Goal: Information Seeking & Learning: Learn about a topic

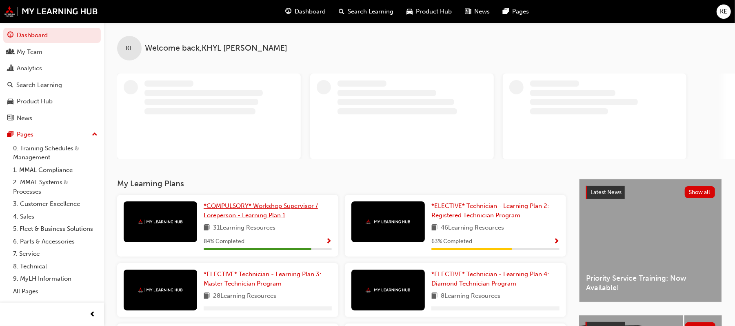
click at [278, 203] on span "*COMPULSORY* Workshop Supervisor / Foreperson - Learning Plan 1" at bounding box center [261, 210] width 114 height 17
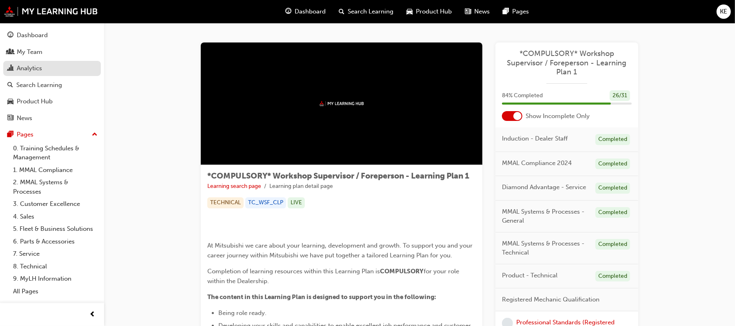
click at [43, 61] on link "Analytics" at bounding box center [52, 68] width 98 height 15
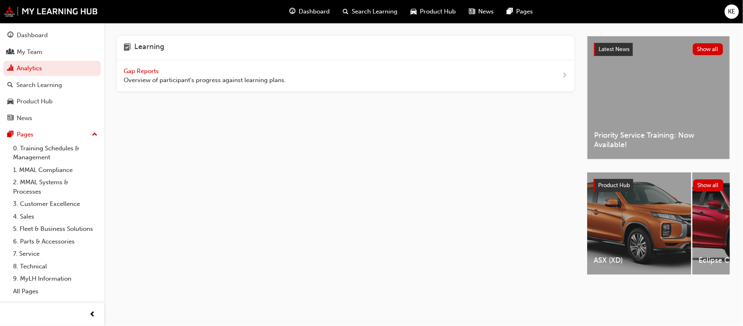
click at [134, 68] on span "Gap Reports" at bounding box center [142, 70] width 37 height 7
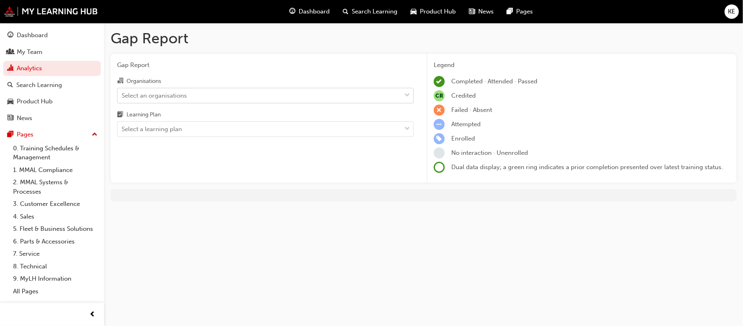
click at [161, 95] on div "Select an organisations" at bounding box center [154, 95] width 65 height 9
click at [122, 95] on input "Organisations Select an organisations" at bounding box center [122, 94] width 1 height 7
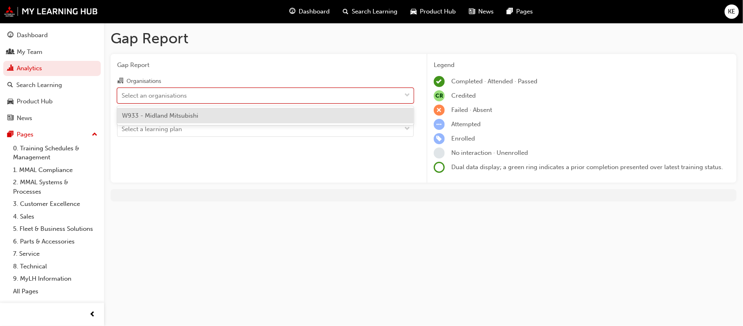
click at [304, 120] on div "W933 - Midland Mitsubishi" at bounding box center [265, 116] width 297 height 16
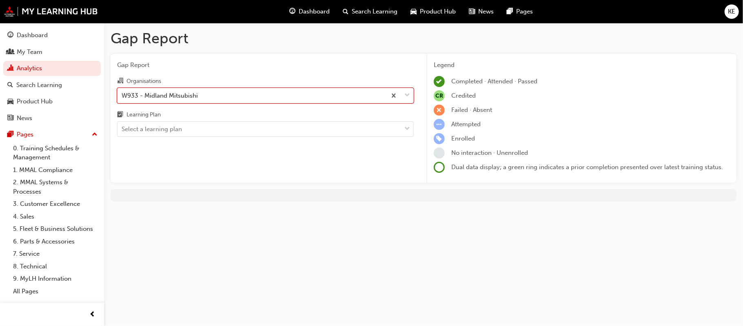
drag, startPoint x: 411, startPoint y: 123, endPoint x: 384, endPoint y: 138, distance: 30.9
click at [410, 126] on div at bounding box center [407, 129] width 12 height 15
click at [122, 126] on input "Learning Plan Select a learning plan" at bounding box center [122, 128] width 1 height 7
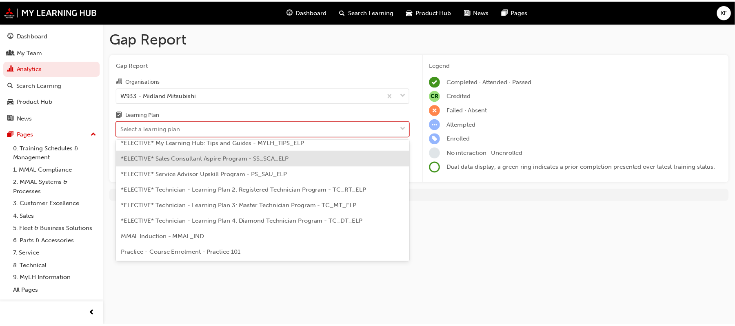
scroll to position [345, 0]
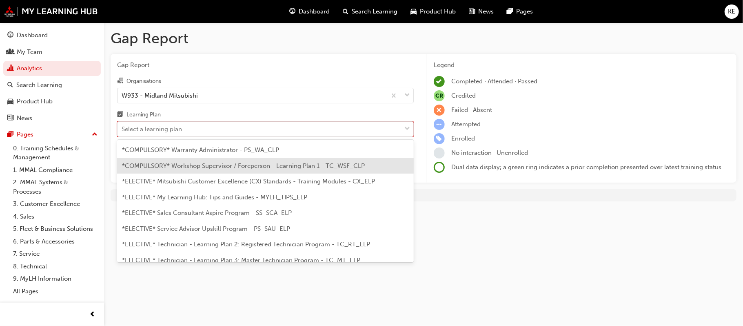
click at [305, 166] on span "*COMPULSORY* Workshop Supervisor / Foreperson - Learning Plan 1 - TC_WSF_CLP" at bounding box center [243, 165] width 243 height 7
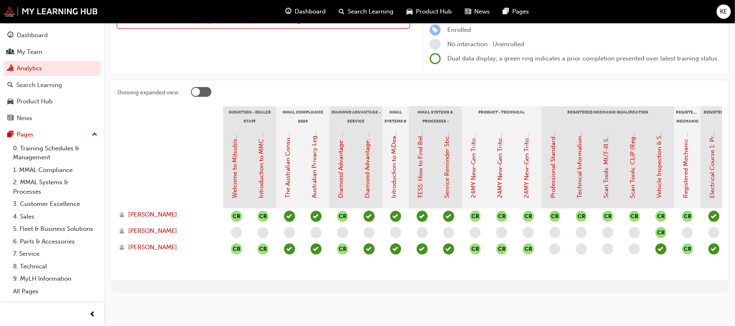
scroll to position [116, 0]
click at [552, 149] on link "Professional Standards (Registered Mechanic Qualification)" at bounding box center [553, 115] width 7 height 168
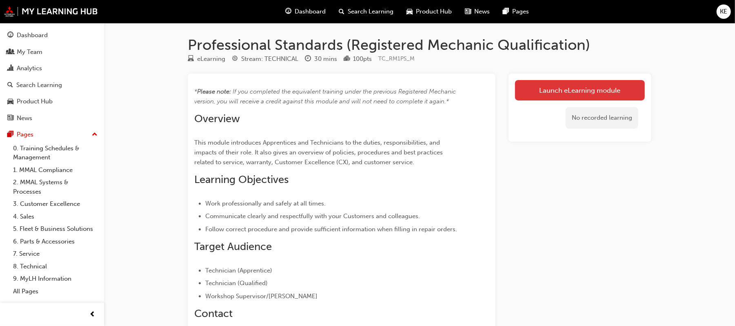
click at [550, 95] on link "Launch eLearning module" at bounding box center [580, 90] width 130 height 20
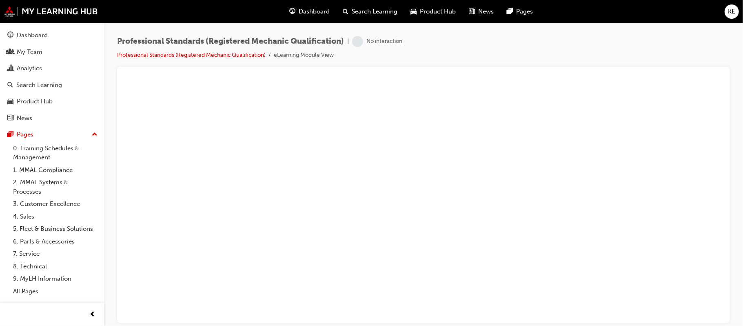
click at [466, 43] on div "Professional Standards (Registered Mechanic Qualification) | No interaction Pro…" at bounding box center [423, 51] width 613 height 31
click at [296, 55] on li "eLearning Module View" at bounding box center [304, 55] width 60 height 9
click at [465, 36] on div "Professional Standards (Registered Mechanic Qualification) | No interaction Pro…" at bounding box center [423, 164] width 639 height 282
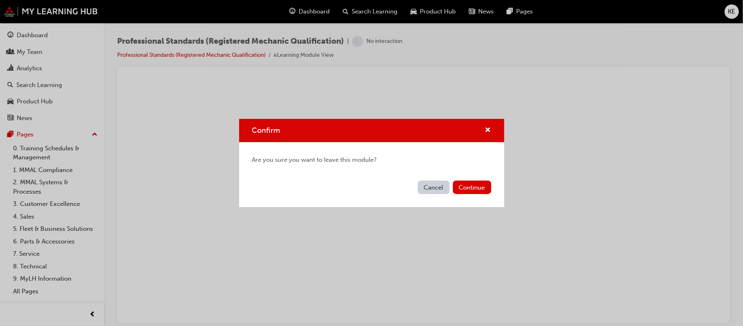
click at [451, 190] on div "Cancel Continue" at bounding box center [371, 192] width 265 height 30
click at [475, 185] on button "Continue" at bounding box center [472, 186] width 38 height 13
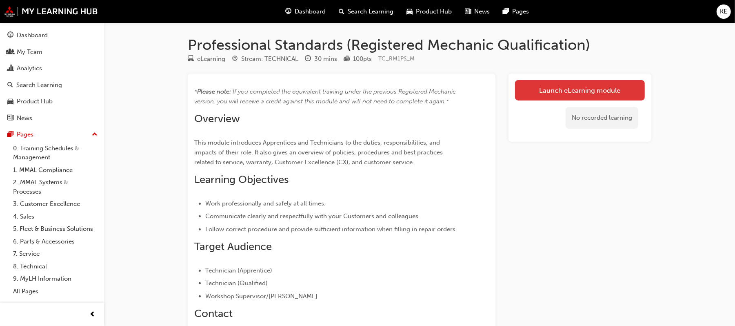
click at [586, 87] on link "Launch eLearning module" at bounding box center [580, 90] width 130 height 20
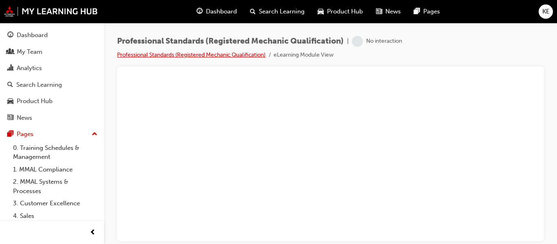
click at [226, 54] on link "Professional Standards (Registered Mechanic Qualification)" at bounding box center [191, 54] width 149 height 7
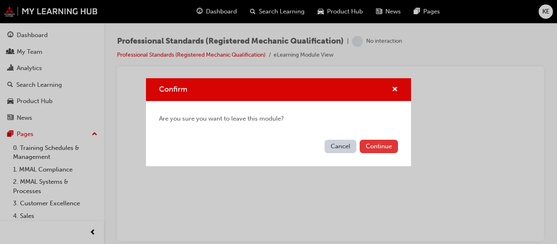
click at [374, 143] on button "Continue" at bounding box center [379, 146] width 38 height 13
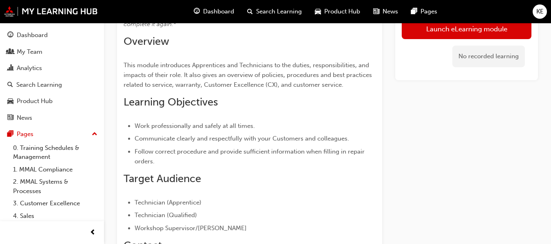
scroll to position [122, 0]
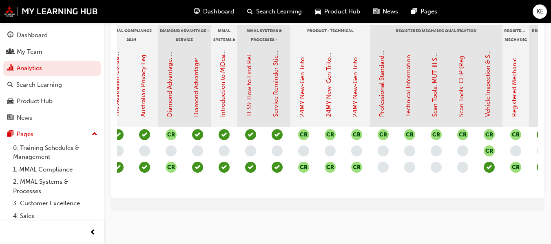
scroll to position [0, 202]
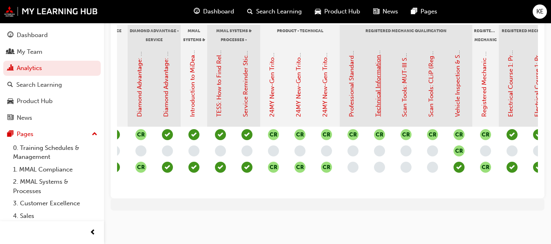
click at [379, 66] on link "Technical Information (Registered Mechanic Qualification)" at bounding box center [378, 34] width 7 height 165
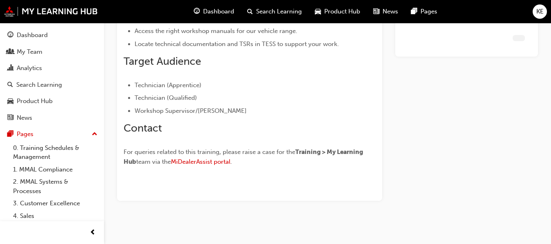
scroll to position [188, 0]
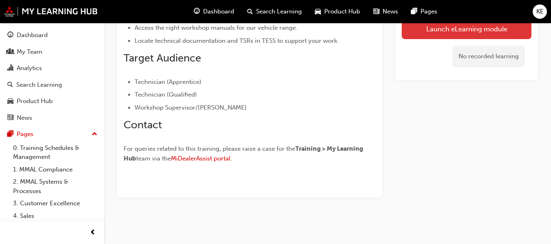
click at [421, 38] on link "Launch eLearning module" at bounding box center [467, 29] width 130 height 20
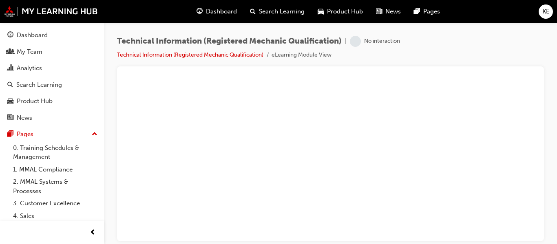
click at [377, 40] on div "No interaction" at bounding box center [382, 42] width 36 height 8
click at [201, 55] on link "Technical Information (Registered Mechanic Qualification)" at bounding box center [190, 54] width 146 height 7
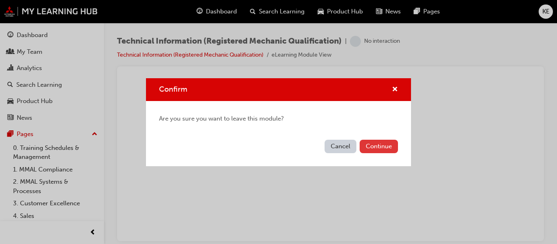
click at [386, 142] on button "Continue" at bounding box center [379, 146] width 38 height 13
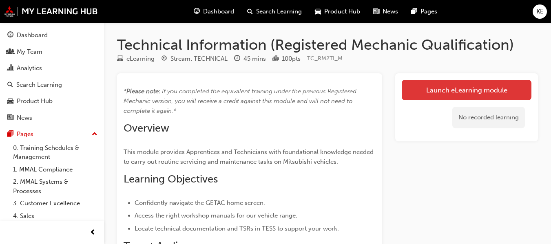
click at [421, 95] on link "Launch eLearning module" at bounding box center [467, 90] width 130 height 20
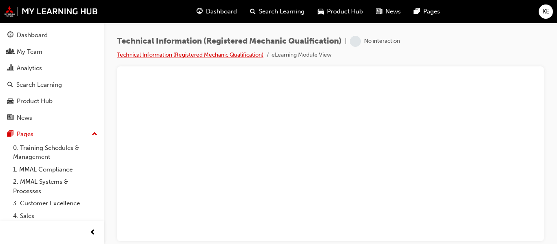
click at [213, 55] on link "Technical Information (Registered Mechanic Qualification)" at bounding box center [190, 54] width 146 height 7
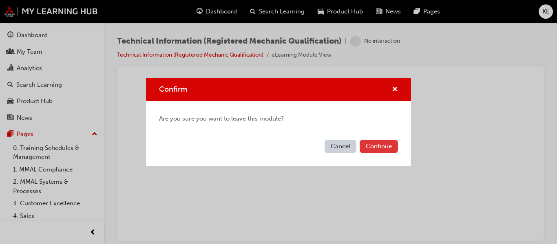
click at [376, 146] on button "Continue" at bounding box center [379, 146] width 38 height 13
click at [377, 145] on button "Continue" at bounding box center [379, 146] width 38 height 13
click at [350, 147] on button "Cancel" at bounding box center [341, 146] width 32 height 13
click at [349, 140] on button "Cancel" at bounding box center [341, 146] width 32 height 13
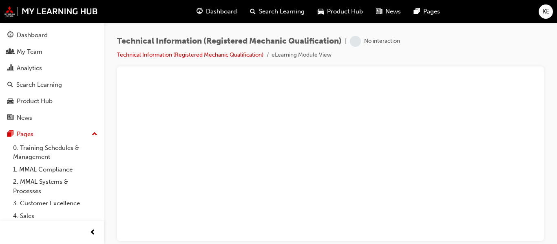
click at [15, 60] on button "Dashboard My Team Analytics Search Learning Product Hub News Pages" at bounding box center [52, 76] width 98 height 101
click at [67, 77] on button "Dashboard My Team Analytics Search Learning Product Hub News Pages" at bounding box center [52, 76] width 98 height 101
click at [39, 71] on div "Analytics" at bounding box center [29, 68] width 25 height 9
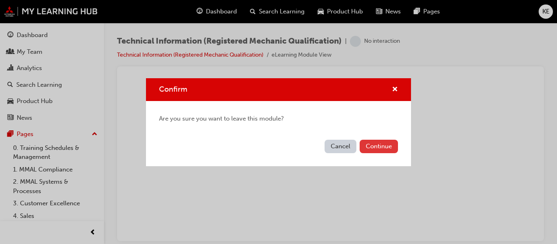
click at [388, 151] on button "Continue" at bounding box center [379, 146] width 38 height 13
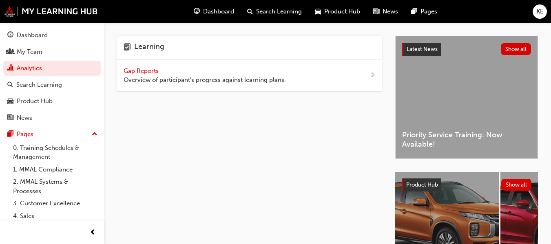
click at [148, 74] on span "Gap Reports" at bounding box center [142, 70] width 37 height 7
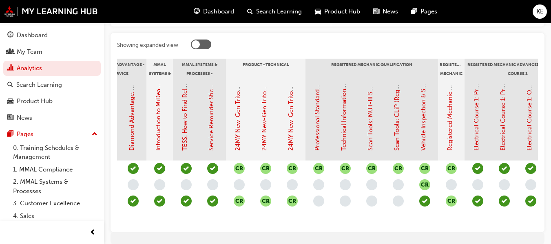
scroll to position [0, 226]
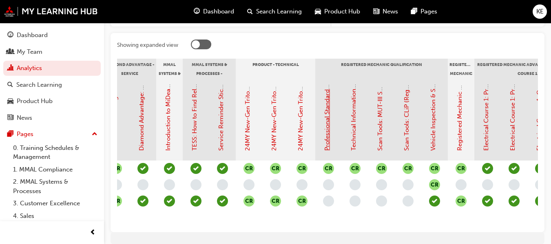
click at [329, 134] on link "Professional Standards (Registered Mechanic Qualification)" at bounding box center [327, 67] width 7 height 168
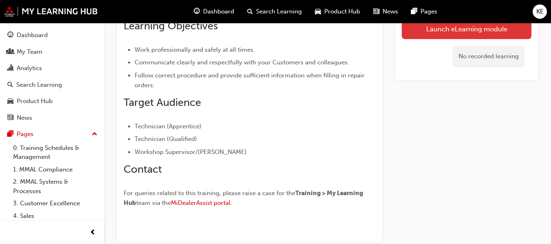
click at [411, 37] on link "Launch eLearning module" at bounding box center [467, 29] width 130 height 20
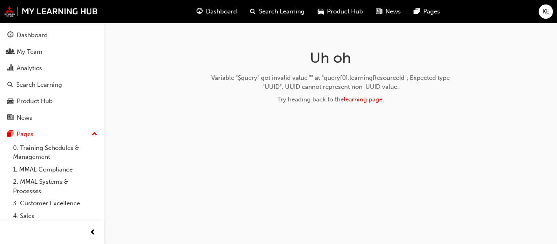
click at [359, 102] on link "learning page" at bounding box center [363, 99] width 39 height 7
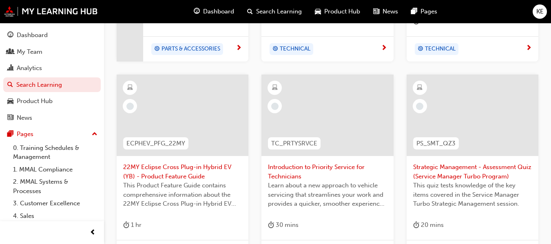
scroll to position [326, 0]
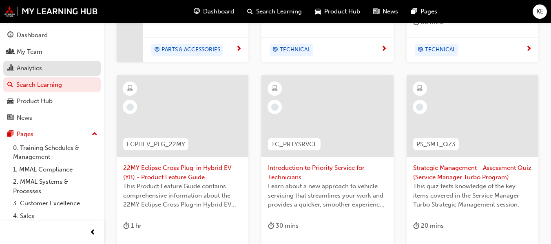
click at [38, 66] on div "Analytics" at bounding box center [29, 68] width 25 height 9
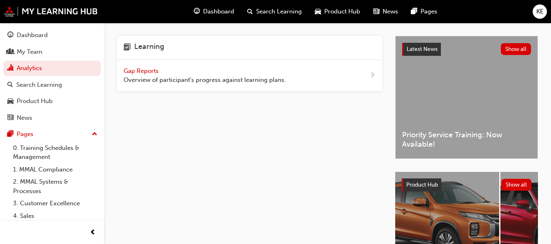
click at [131, 71] on span "Gap Reports" at bounding box center [142, 70] width 37 height 7
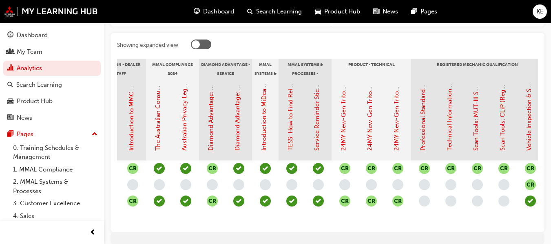
scroll to position [0, 162]
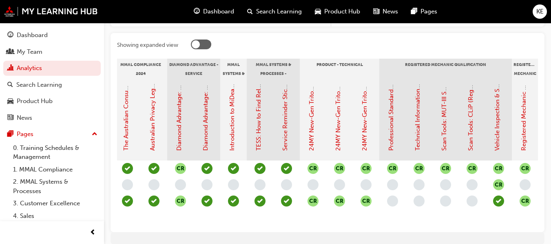
click at [396, 125] on div "Professional Standards (Registered Mechanic Qualification)" at bounding box center [392, 120] width 27 height 82
click at [392, 138] on link "Professional Standards (Registered Mechanic Qualification)" at bounding box center [391, 67] width 7 height 168
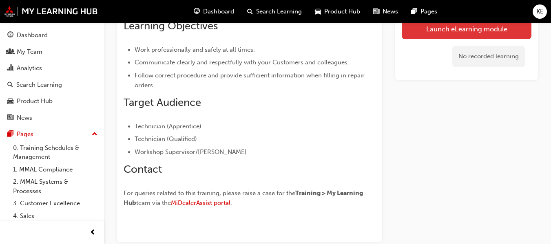
click at [443, 27] on link "Launch eLearning module" at bounding box center [467, 29] width 130 height 20
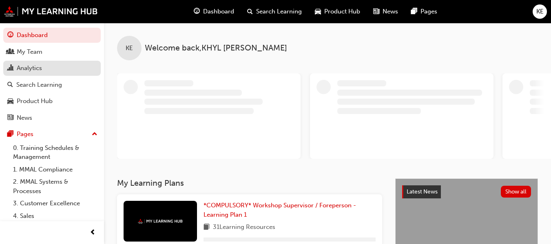
click at [54, 71] on div "Analytics" at bounding box center [51, 68] width 89 height 10
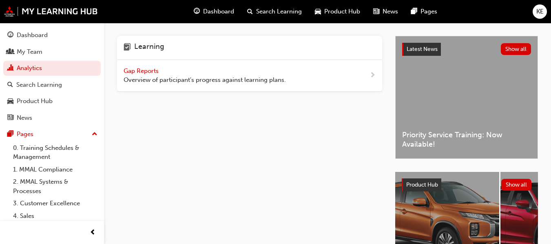
click at [137, 69] on span "Gap Reports" at bounding box center [142, 70] width 37 height 7
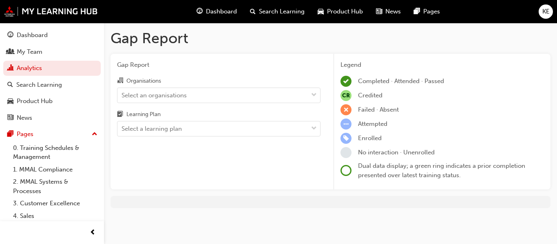
click at [226, 85] on div "Organisations" at bounding box center [219, 82] width 204 height 12
click at [122, 91] on input "Organisations Select an organisations" at bounding box center [122, 94] width 1 height 7
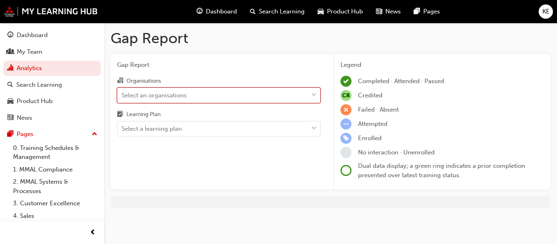
click at [221, 95] on div "Select an organisations" at bounding box center [212, 95] width 191 height 14
click at [122, 95] on input "Organisations 0 results available. Select is focused ,type to refine list, pres…" at bounding box center [122, 94] width 1 height 7
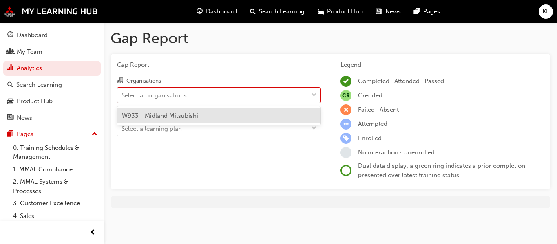
click at [204, 120] on div "W933 - Midland Mitsubishi" at bounding box center [219, 116] width 204 height 16
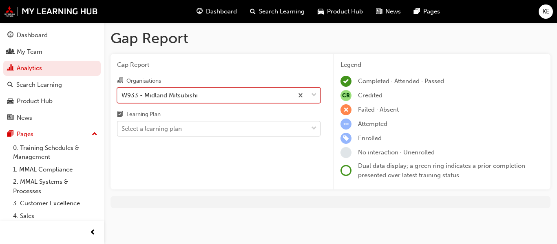
click at [204, 124] on div "Select a learning plan" at bounding box center [212, 129] width 191 height 14
click at [122, 125] on input "Learning Plan Select a learning plan" at bounding box center [122, 128] width 1 height 7
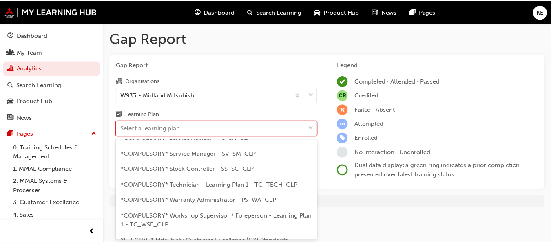
scroll to position [367, 0]
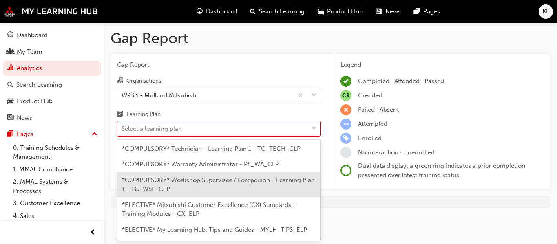
click at [237, 191] on div "*COMPULSORY* Workshop Supervisor / Foreperson - Learning Plan 1 - TC_WSF_CLP" at bounding box center [219, 185] width 204 height 25
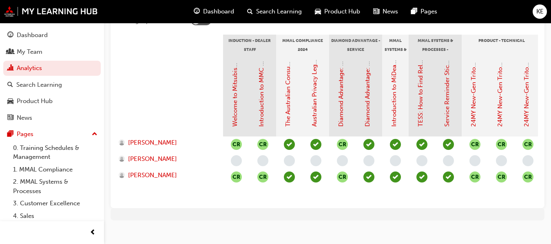
scroll to position [203, 0]
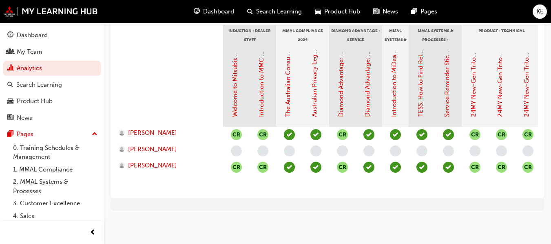
drag, startPoint x: 272, startPoint y: 192, endPoint x: 328, endPoint y: 193, distance: 56.3
click at [328, 193] on div "Showing expanded view Induction - Dealer Staff MMAL Compliance 2024 Diamond Adv…" at bounding box center [328, 98] width 434 height 199
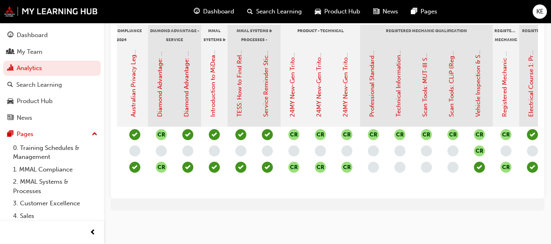
scroll to position [0, 189]
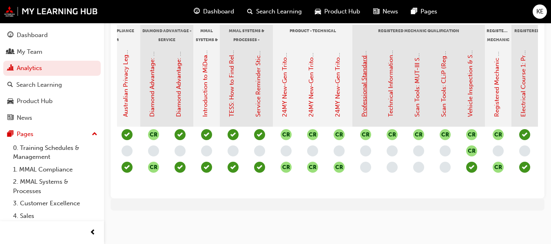
click at [364, 77] on link "Professional Standards (Registered Mechanic Qualification)" at bounding box center [364, 33] width 7 height 168
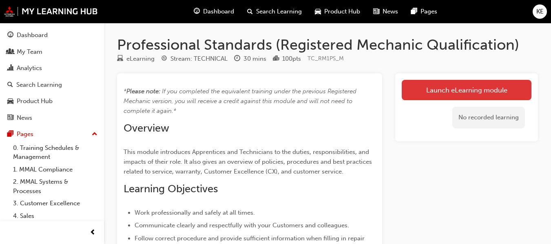
click at [446, 87] on link "Launch eLearning module" at bounding box center [467, 90] width 130 height 20
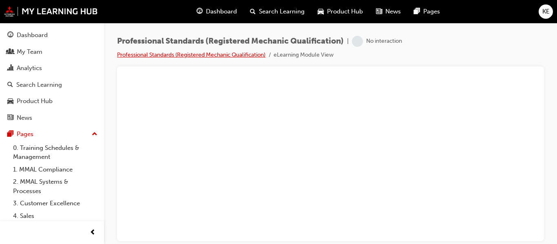
click at [223, 55] on link "Professional Standards (Registered Mechanic Qualification)" at bounding box center [191, 54] width 149 height 7
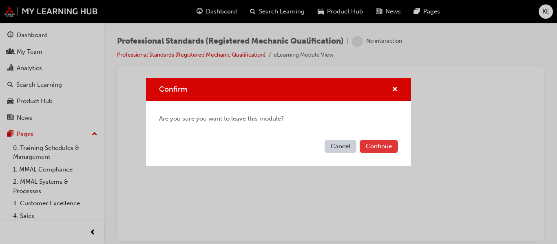
click at [366, 150] on button "Continue" at bounding box center [379, 146] width 38 height 13
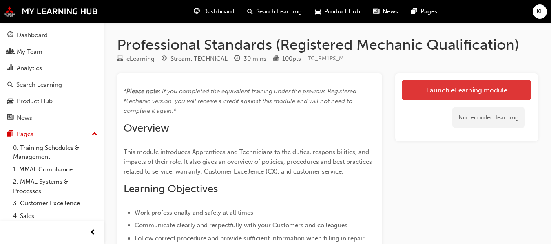
click at [462, 88] on link "Launch eLearning module" at bounding box center [467, 90] width 130 height 20
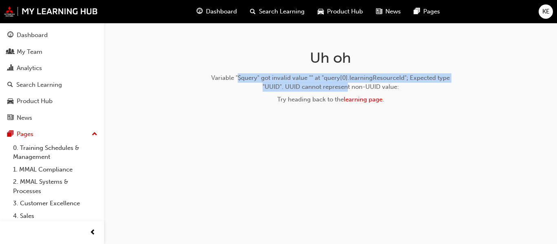
drag, startPoint x: 237, startPoint y: 76, endPoint x: 349, endPoint y: 83, distance: 111.6
click at [349, 83] on div "Variable "$query" got invalid value "" at "query[0].learningResourceId"; Expect…" at bounding box center [331, 82] width 259 height 18
click at [370, 99] on link "learning page" at bounding box center [363, 99] width 39 height 7
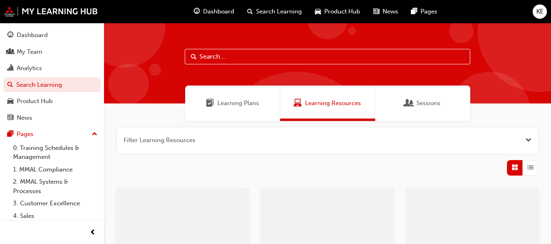
click at [421, 111] on div "Sessions" at bounding box center [422, 103] width 95 height 35
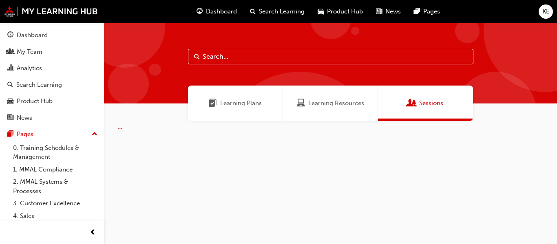
click at [270, 106] on div "Learning Plans" at bounding box center [235, 103] width 95 height 35
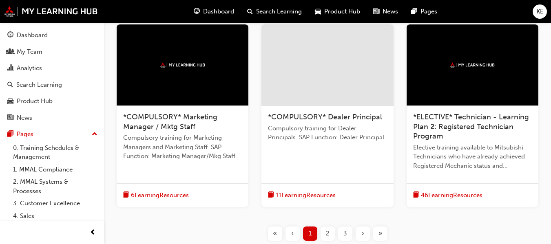
scroll to position [367, 0]
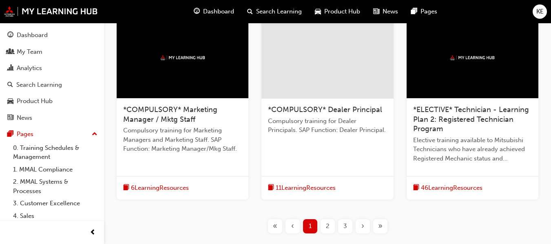
click at [326, 227] on span "2" at bounding box center [328, 226] width 4 height 9
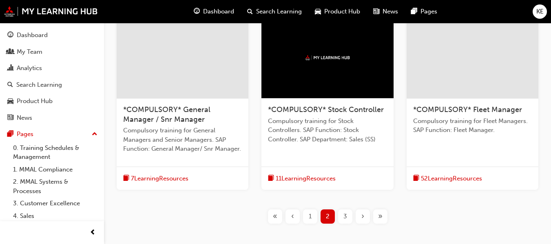
click at [349, 218] on div "3" at bounding box center [345, 217] width 14 height 14
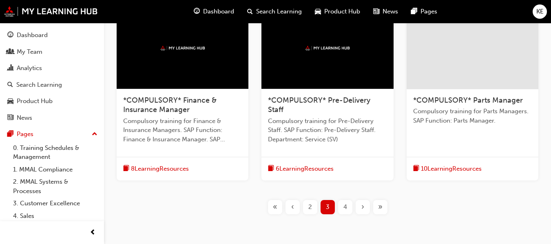
click at [344, 210] on span "4" at bounding box center [346, 207] width 4 height 9
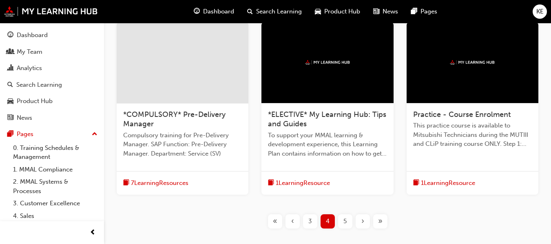
scroll to position [367, 0]
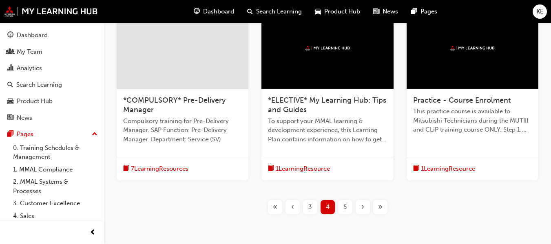
click at [346, 209] on span "5" at bounding box center [345, 207] width 3 height 9
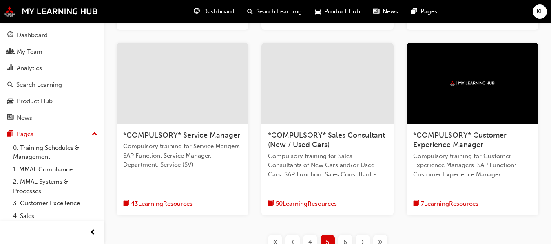
scroll to position [204, 0]
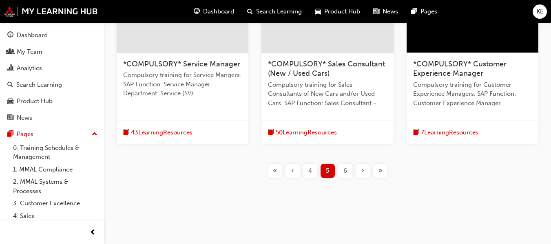
click at [347, 175] on div "6" at bounding box center [345, 171] width 14 height 14
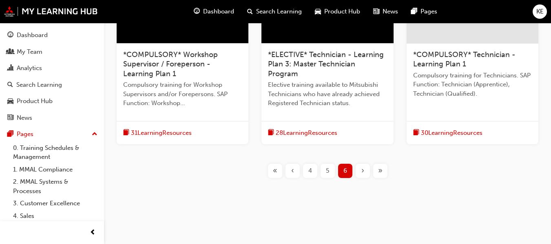
scroll to position [104, 0]
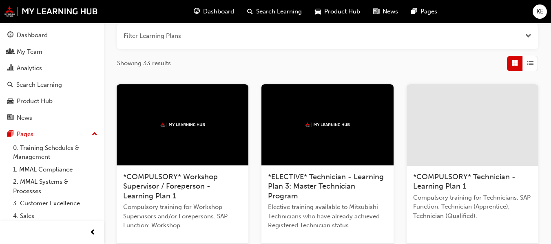
click at [162, 190] on span "*COMPULSORY* Workshop Supervisor / Foreperson - Learning Plan 1" at bounding box center [170, 187] width 95 height 28
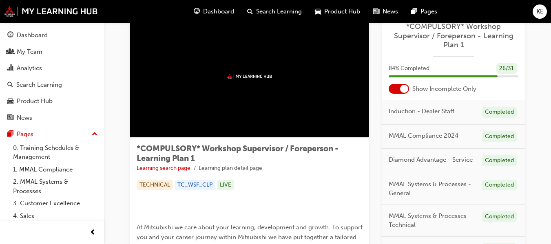
scroll to position [41, 0]
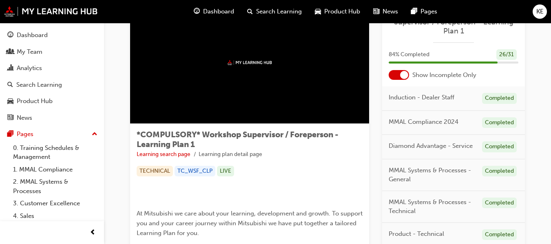
click at [404, 79] on div at bounding box center [404, 75] width 8 height 8
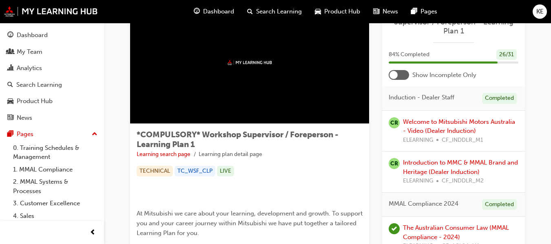
click at [400, 76] on div at bounding box center [399, 75] width 20 height 10
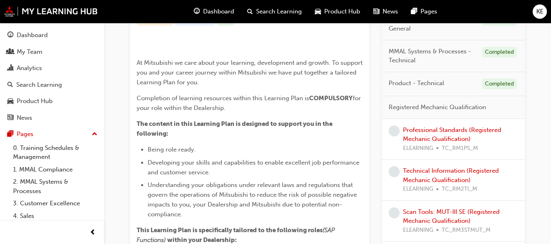
scroll to position [204, 0]
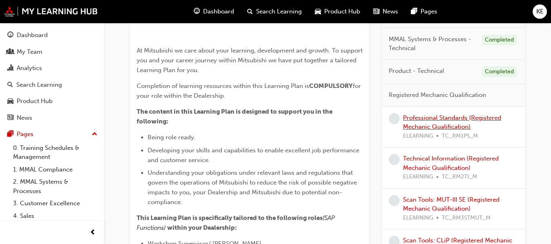
click at [454, 126] on link "Professional Standards (Registered Mechanic Qualification)" at bounding box center [452, 122] width 98 height 17
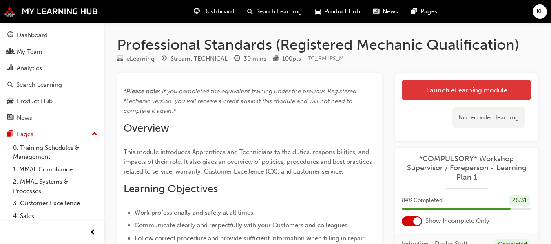
click at [452, 92] on link "Launch eLearning module" at bounding box center [467, 90] width 130 height 20
